Goal: Find specific page/section: Find specific page/section

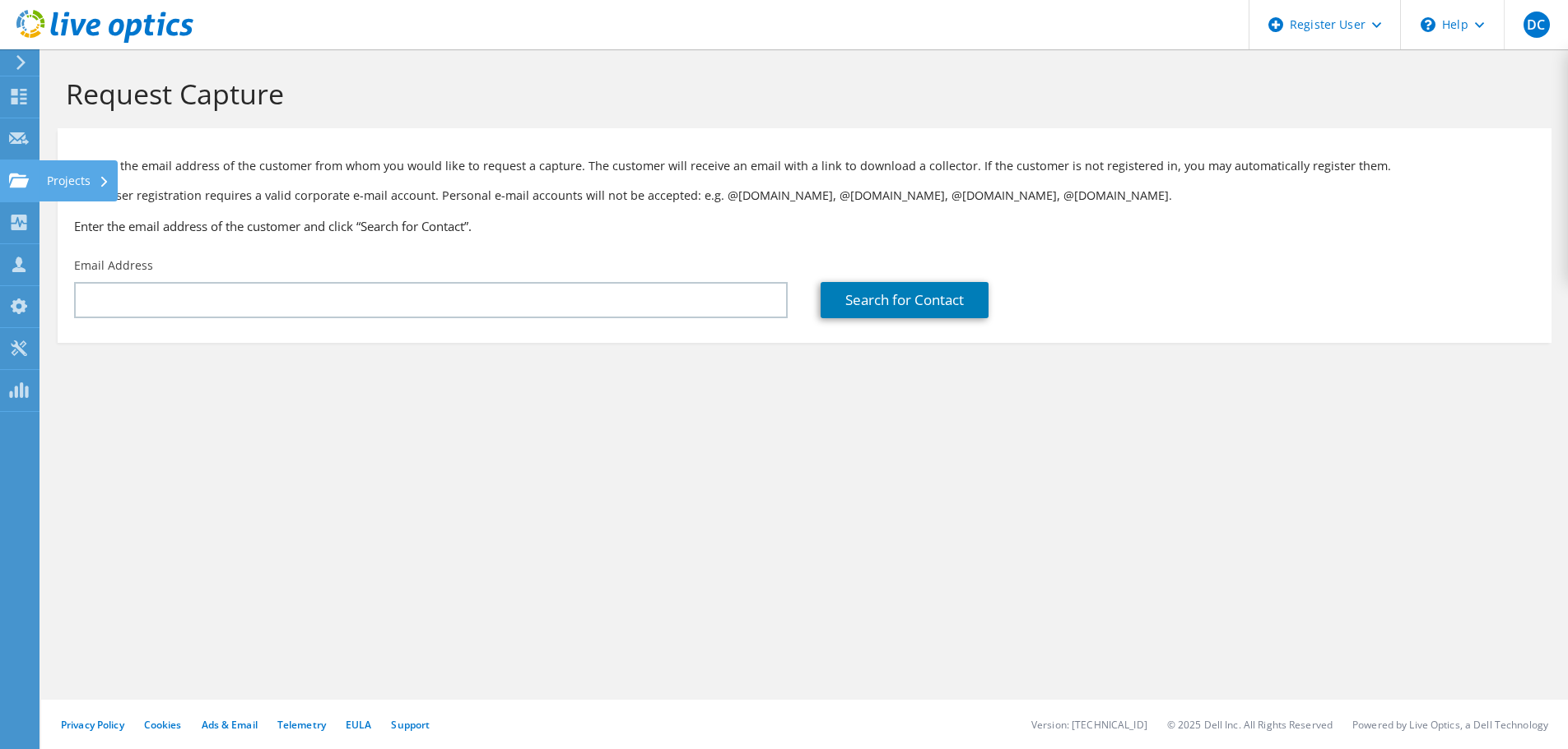
click at [23, 173] on icon at bounding box center [19, 181] width 20 height 16
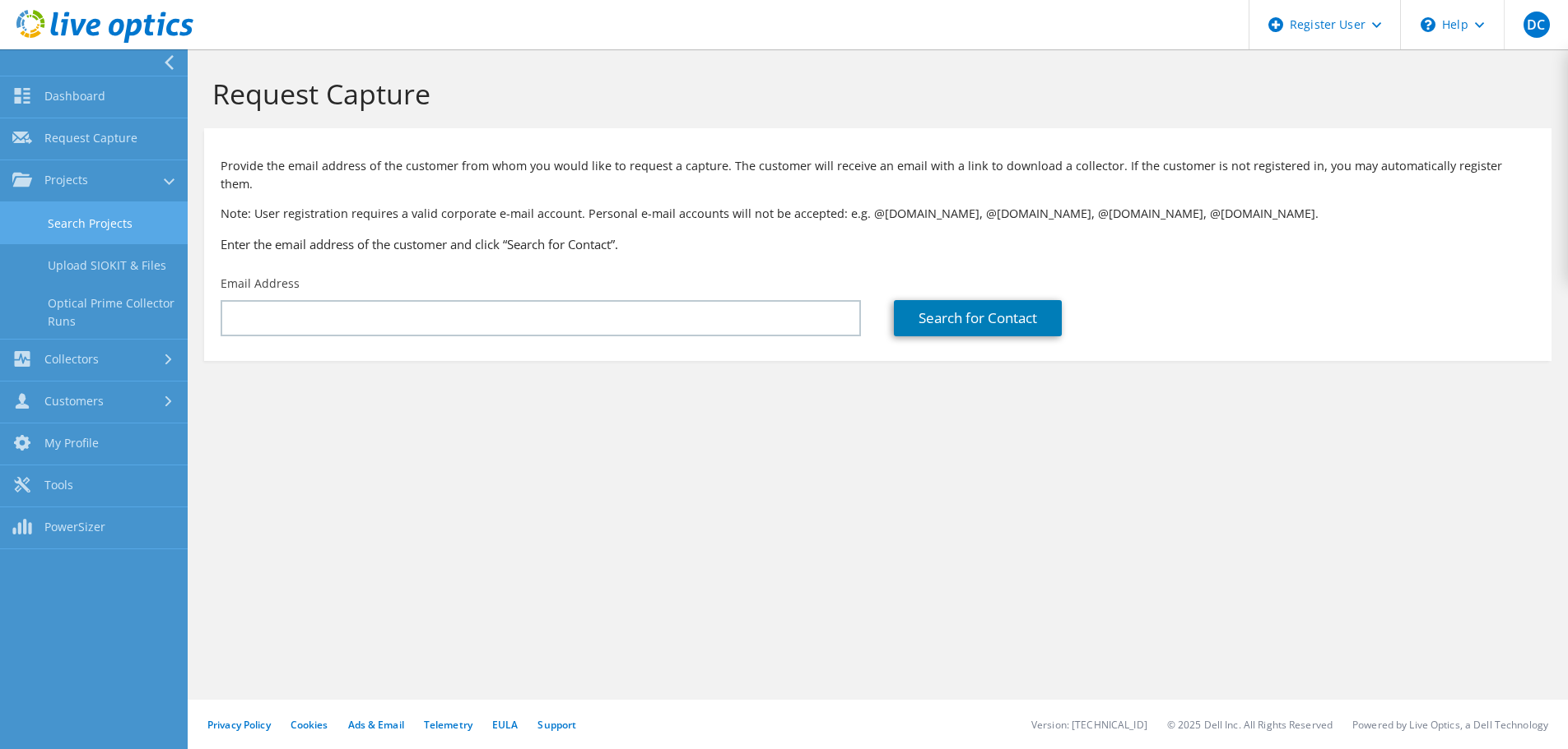
click at [67, 235] on link "Search Projects" at bounding box center [93, 223] width 187 height 42
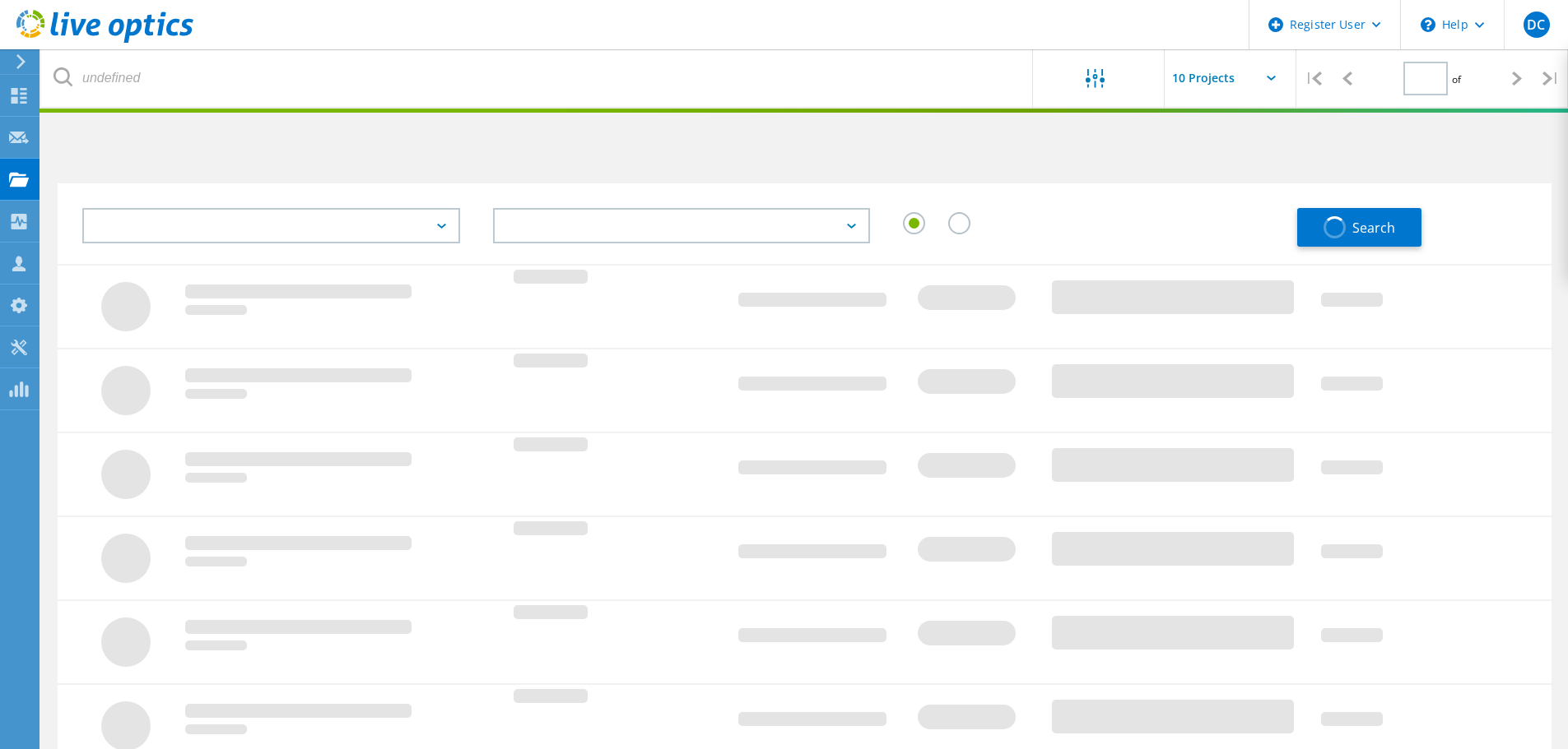
type input "1"
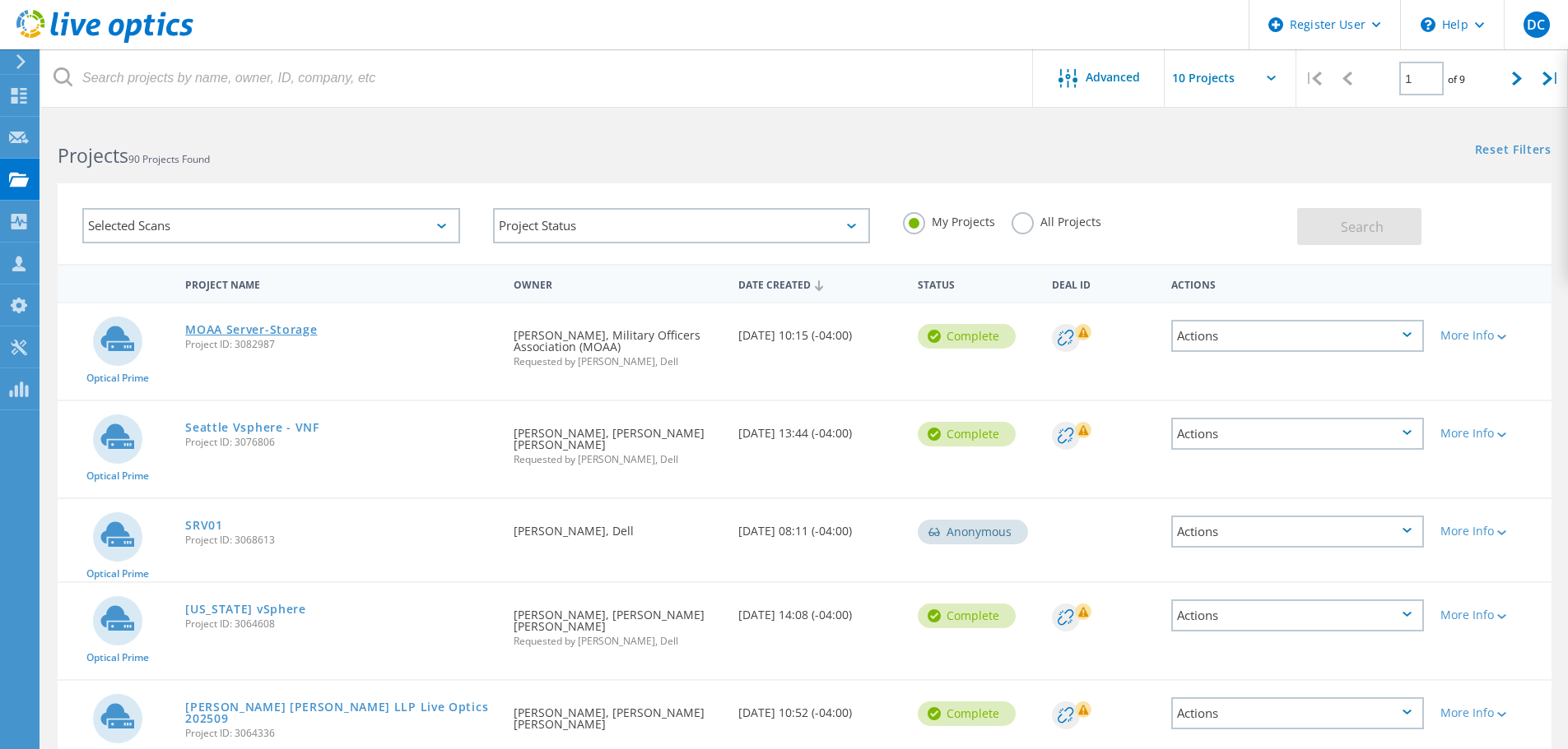
click at [266, 330] on link "MOAA Server-Storage" at bounding box center [251, 329] width 131 height 12
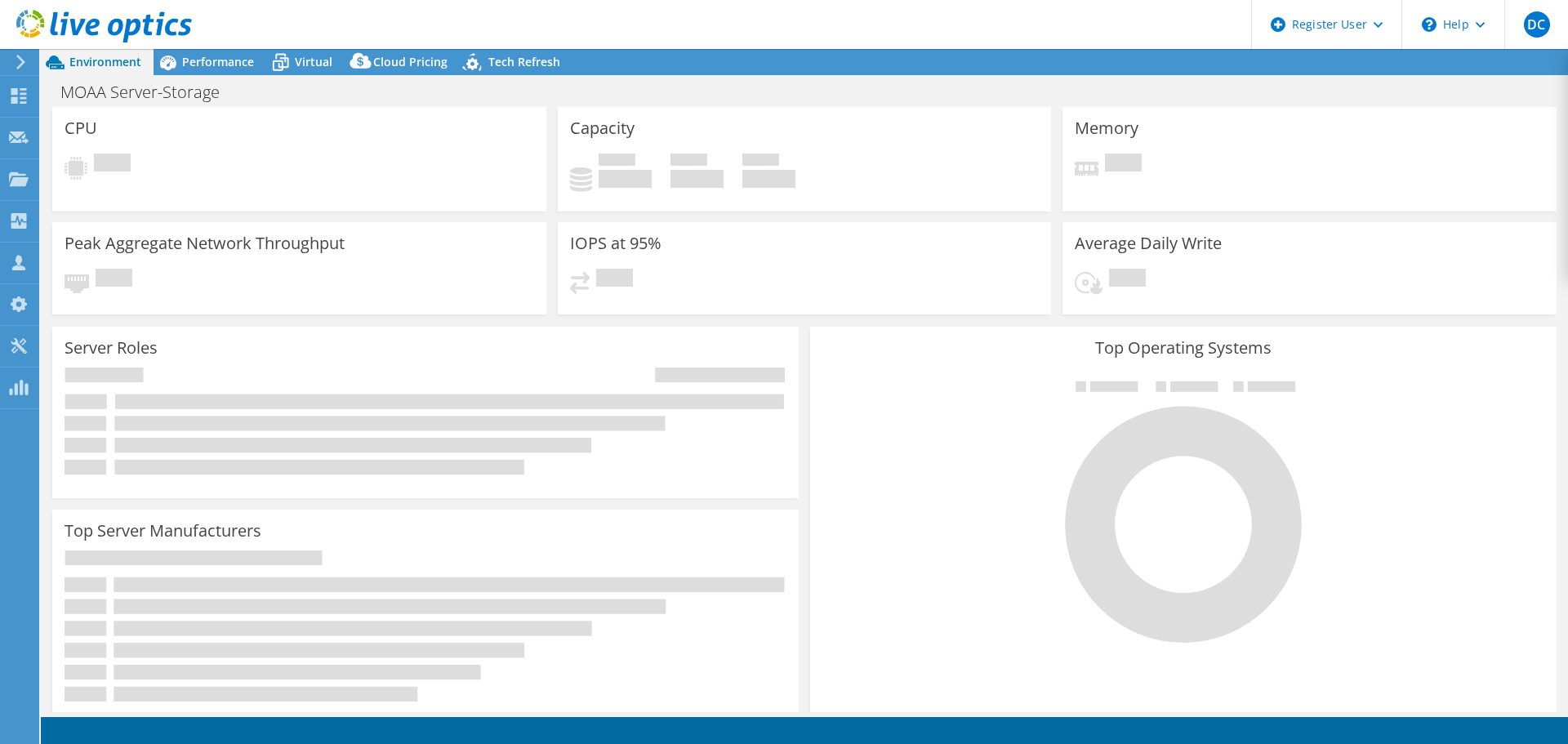
select select "USD"
